Goal: Information Seeking & Learning: Compare options

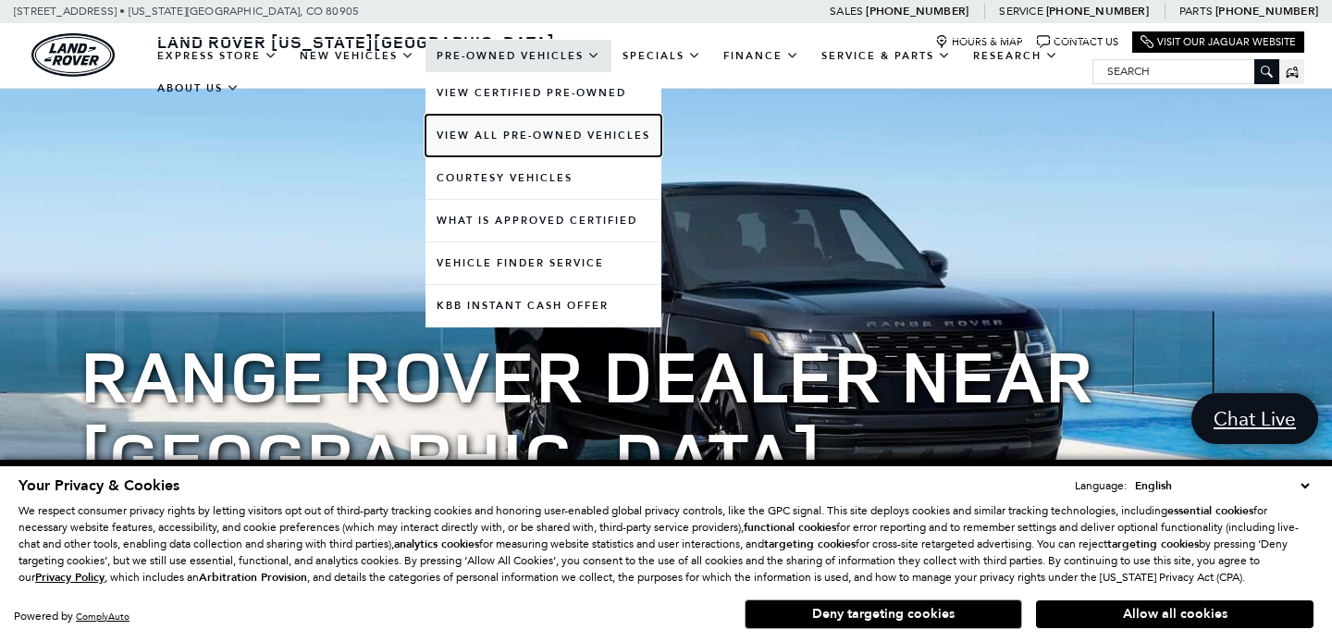
click at [513, 130] on link "View All Pre-Owned Vehicles" at bounding box center [543, 136] width 236 height 42
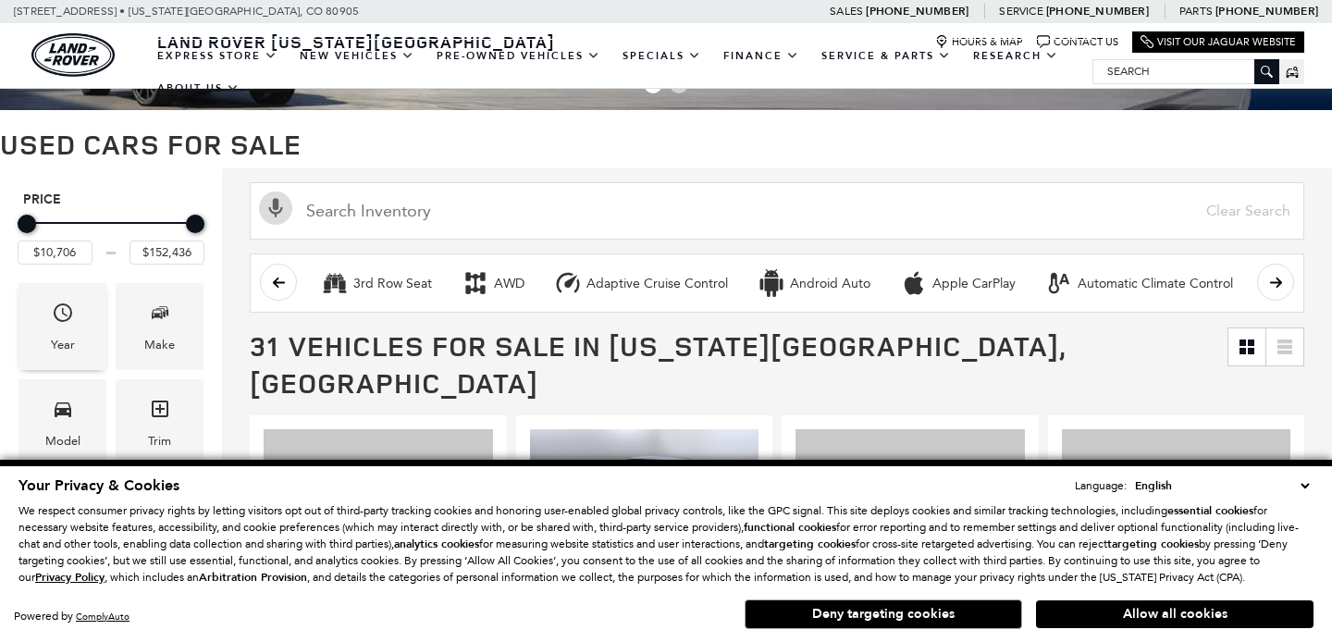
scroll to position [130, 0]
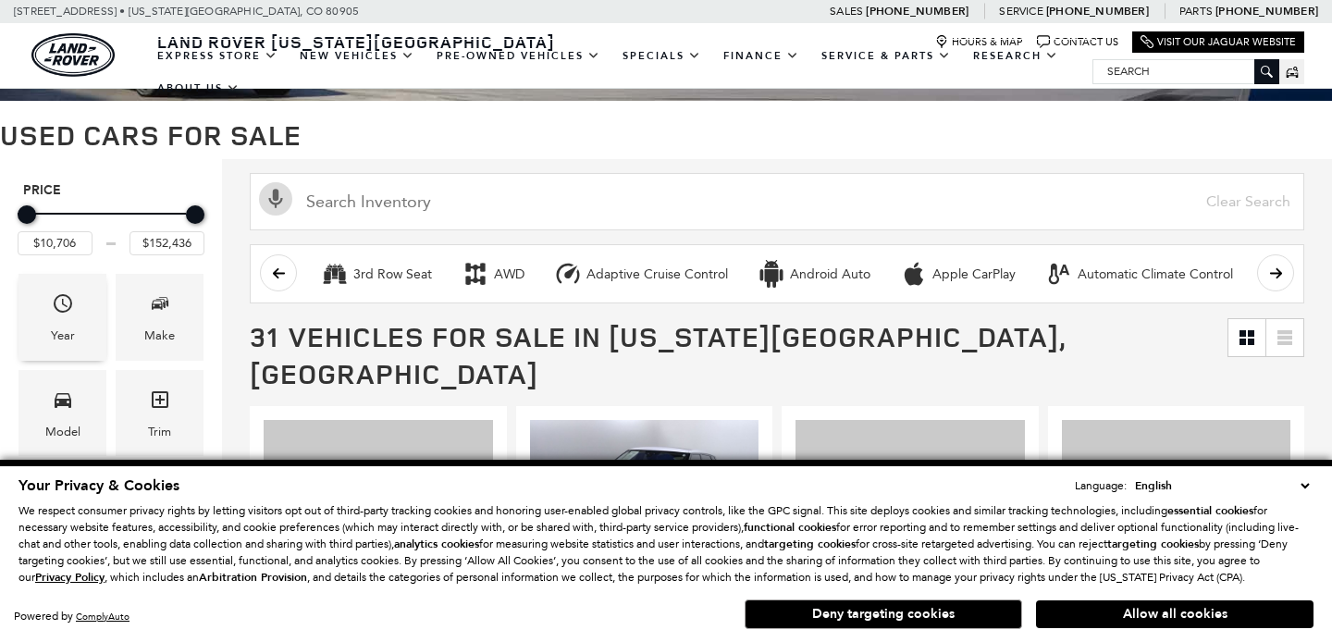
click at [59, 323] on span "Year" at bounding box center [63, 307] width 22 height 38
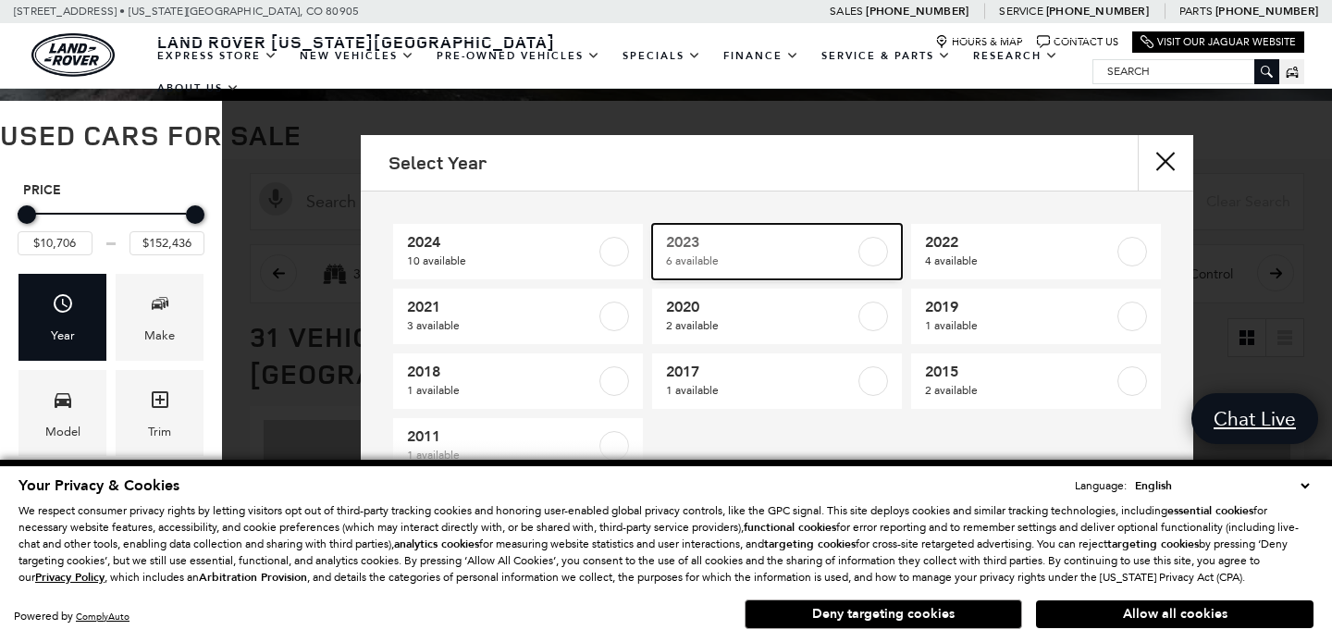
click at [710, 250] on span "2023" at bounding box center [760, 242] width 189 height 18
type input "$25,920"
type input "$62,552"
checkbox input "true"
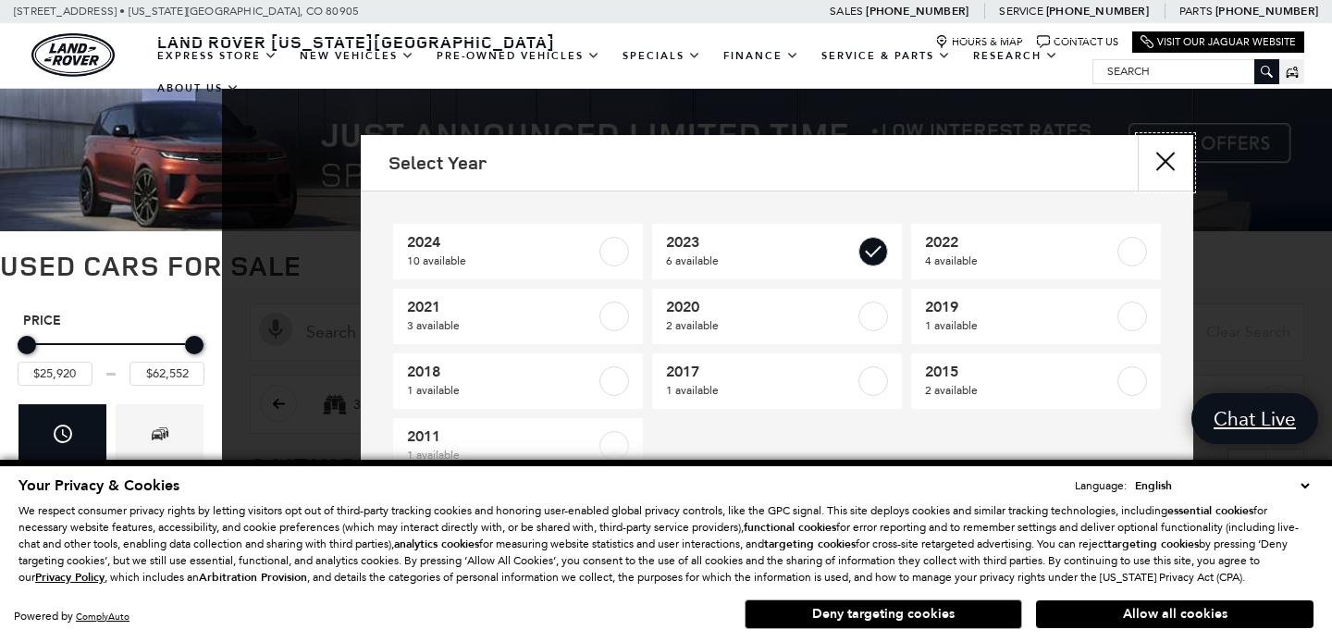
click at [1166, 157] on button "close" at bounding box center [1165, 162] width 55 height 55
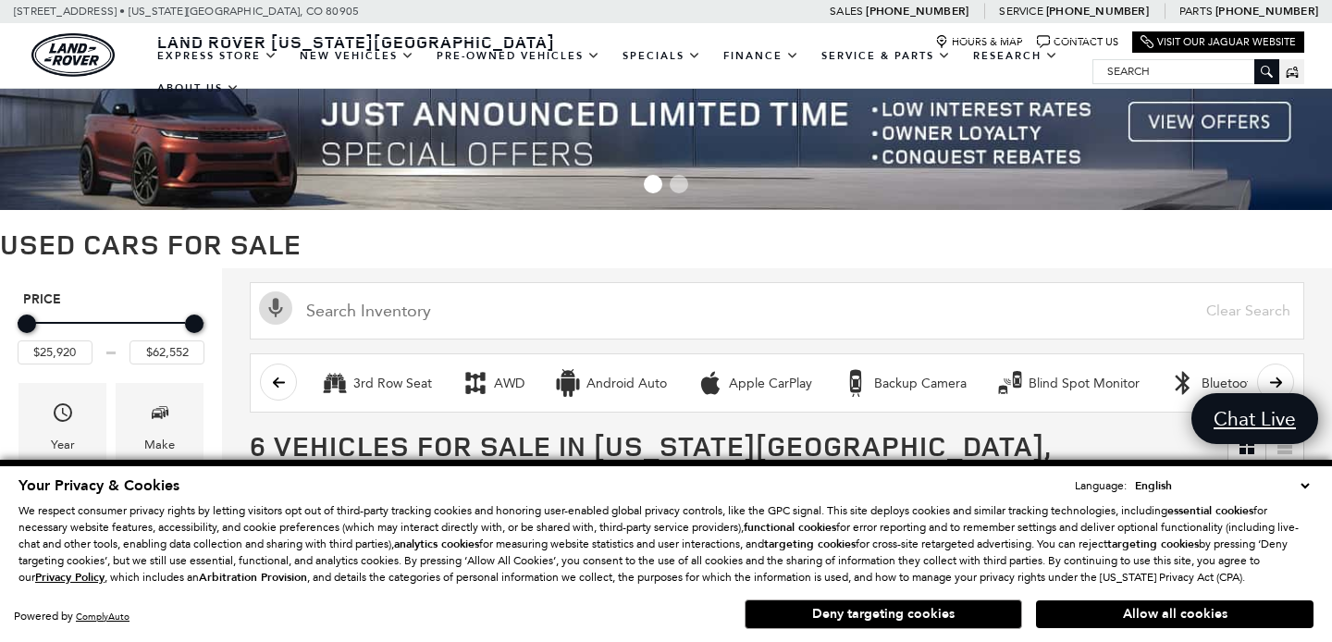
scroll to position [37, 0]
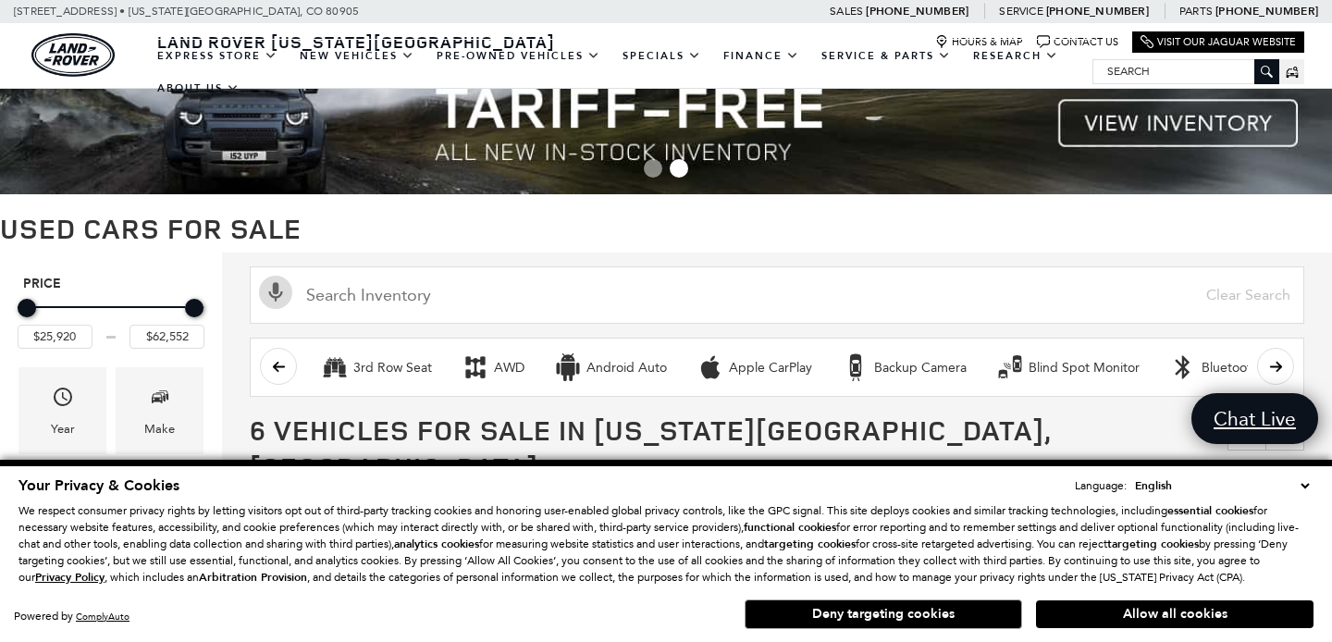
click at [1305, 480] on select "English Spanish / Español English / United Kingdom Korean / 한국어 Vietnamese / Ti…" at bounding box center [1221, 485] width 183 height 18
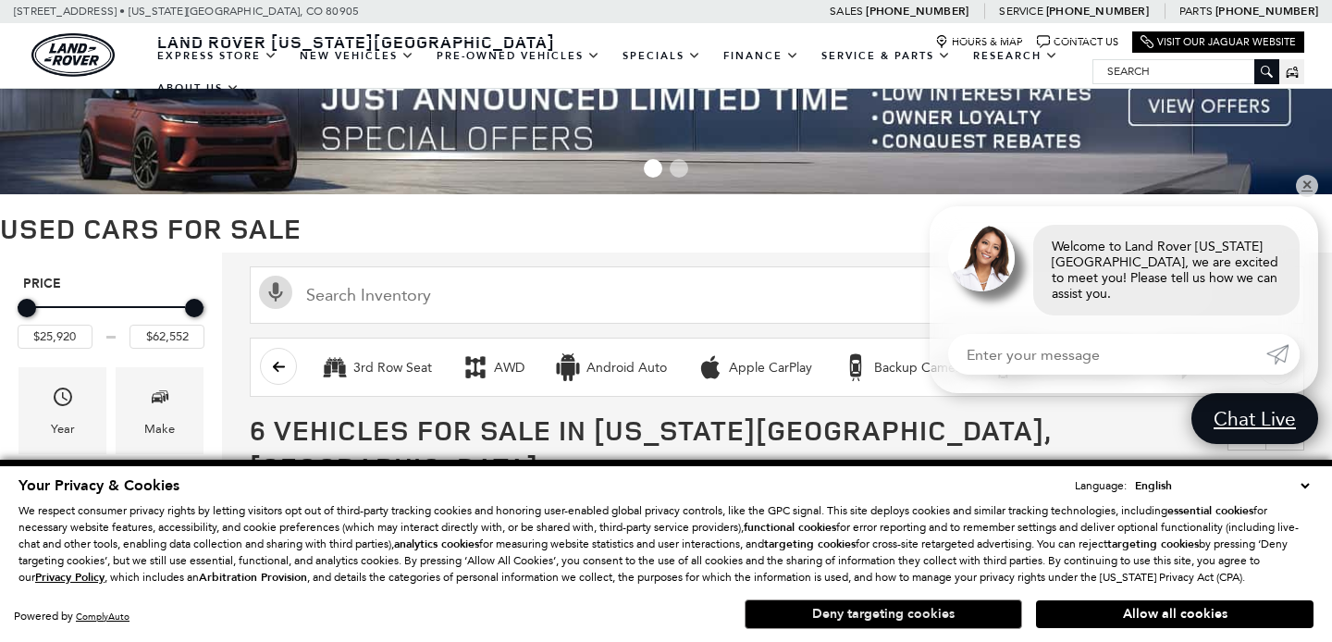
click at [890, 611] on button "Deny targeting cookies" at bounding box center [883, 614] width 277 height 30
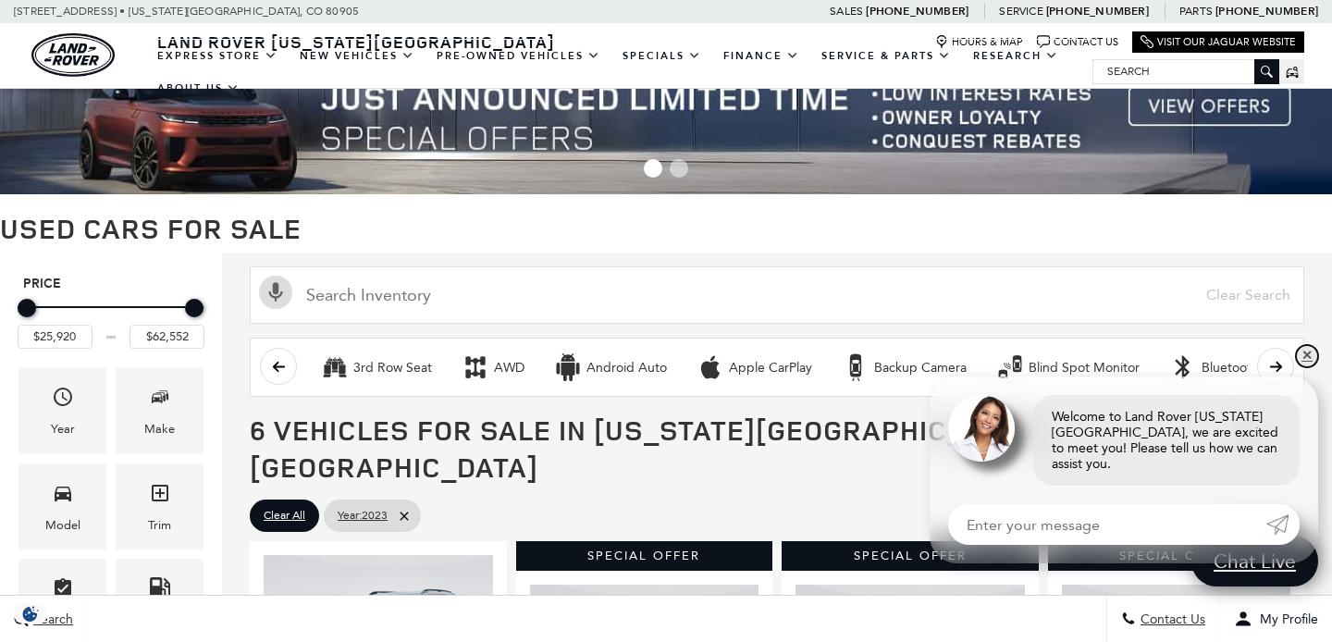
click at [1304, 367] on link "✕" at bounding box center [1307, 356] width 22 height 22
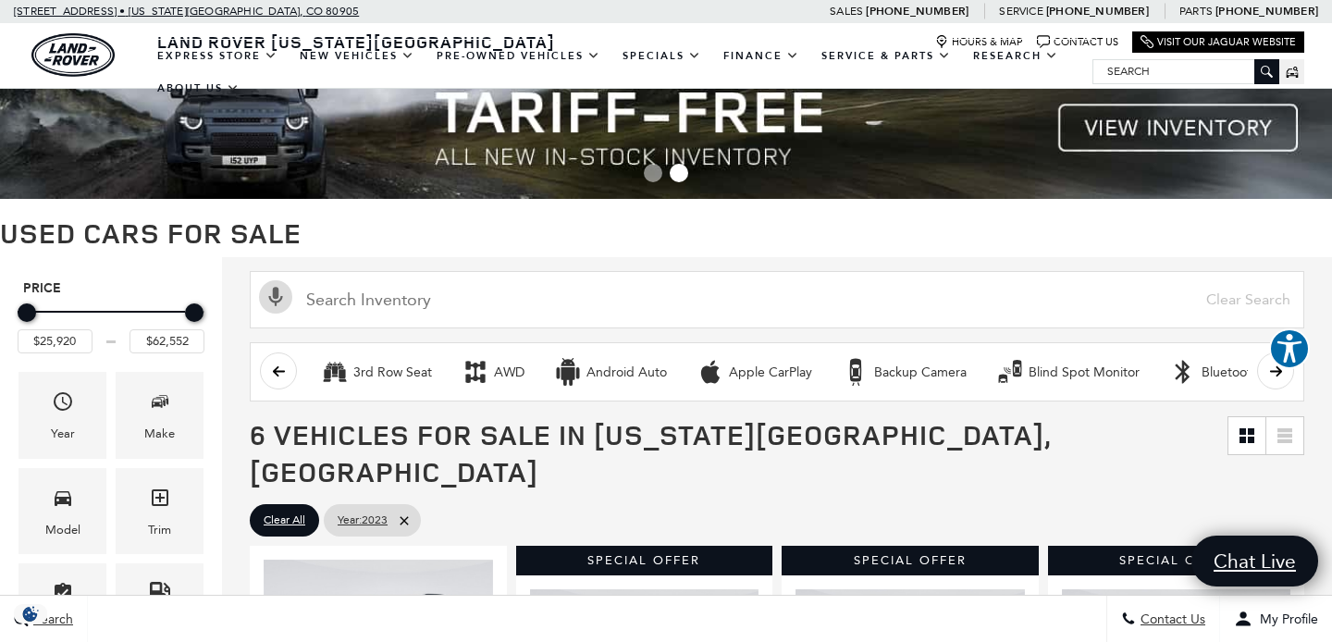
scroll to position [0, 0]
